Goal: Task Accomplishment & Management: Use online tool/utility

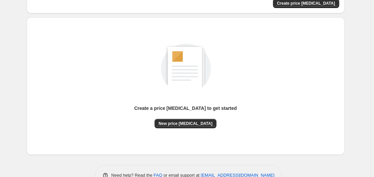
scroll to position [73, 0]
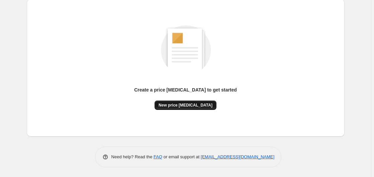
click at [192, 104] on span "New price [MEDICAL_DATA]" at bounding box center [185, 105] width 54 height 5
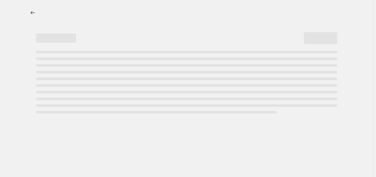
select select "percentage"
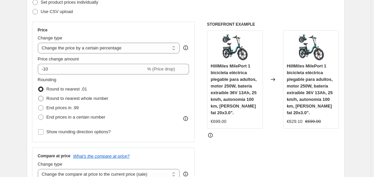
scroll to position [102, 0]
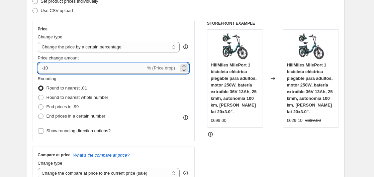
click at [67, 71] on input "-10" at bounding box center [92, 68] width 108 height 11
type input "-1"
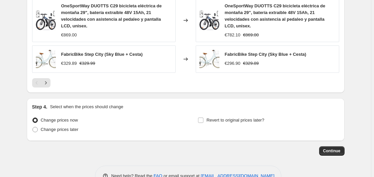
scroll to position [533, 0]
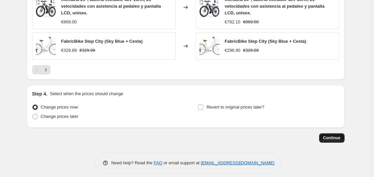
type input "-35"
click at [331, 135] on span "Continue" at bounding box center [331, 137] width 17 height 5
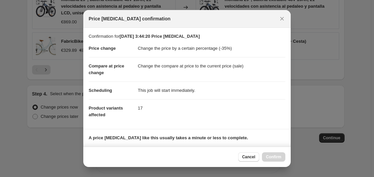
scroll to position [106, 0]
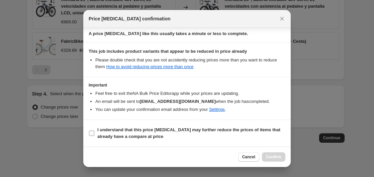
drag, startPoint x: 116, startPoint y: 137, endPoint x: 170, endPoint y: 128, distance: 54.9
click at [116, 137] on b "I understand that this price [MEDICAL_DATA] may further reduce the prices of it…" at bounding box center [188, 133] width 183 height 12
click at [94, 136] on input "I understand that this price [MEDICAL_DATA] may further reduce the prices of it…" at bounding box center [91, 133] width 5 height 5
checkbox input "true"
click at [276, 158] on span "Confirm" at bounding box center [273, 156] width 15 height 5
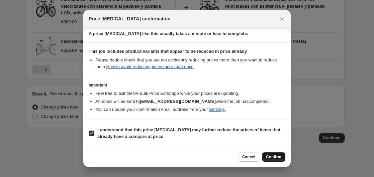
click at [276, 158] on div "Cancel Confirm" at bounding box center [261, 156] width 47 height 9
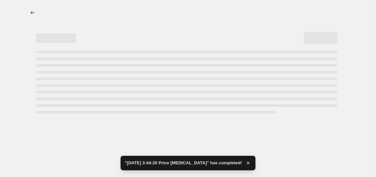
select select "percentage"
